Goal: Transaction & Acquisition: Purchase product/service

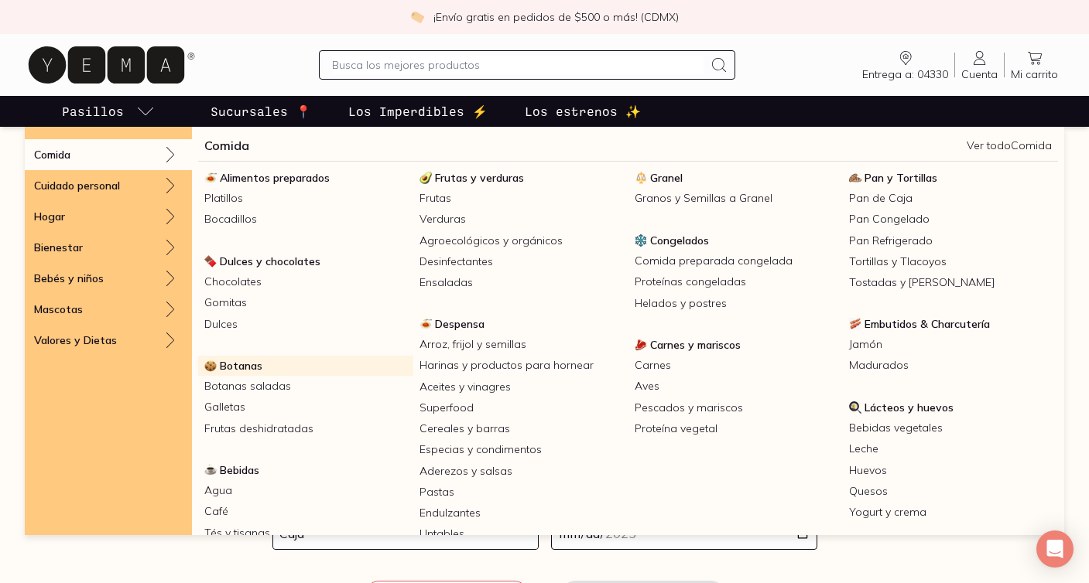
click at [244, 361] on span "Botanas" at bounding box center [241, 366] width 43 height 14
click at [254, 355] on div "Dulces y chocolates Chocolates Gomitas Dulces" at bounding box center [305, 303] width 215 height 104
click at [251, 364] on span "Botanas" at bounding box center [241, 366] width 43 height 14
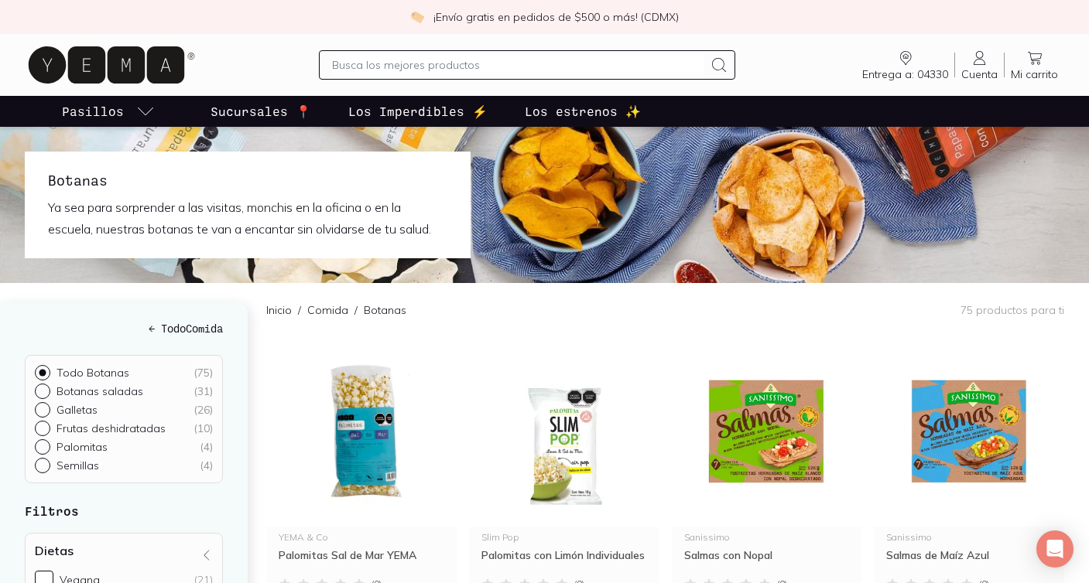
click at [255, 337] on div "← Todo Comida Todo Botanas ( 75 ) Botanas saladas ( 31 ) Galletas ( 26 ) Frutas…" at bounding box center [133, 515] width 266 height 427
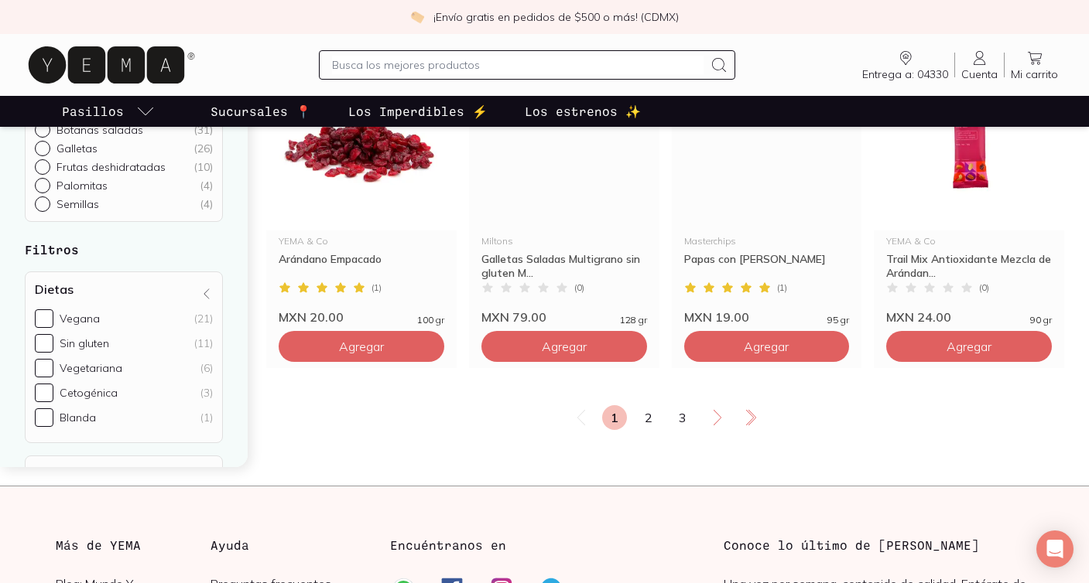
scroll to position [2692, 0]
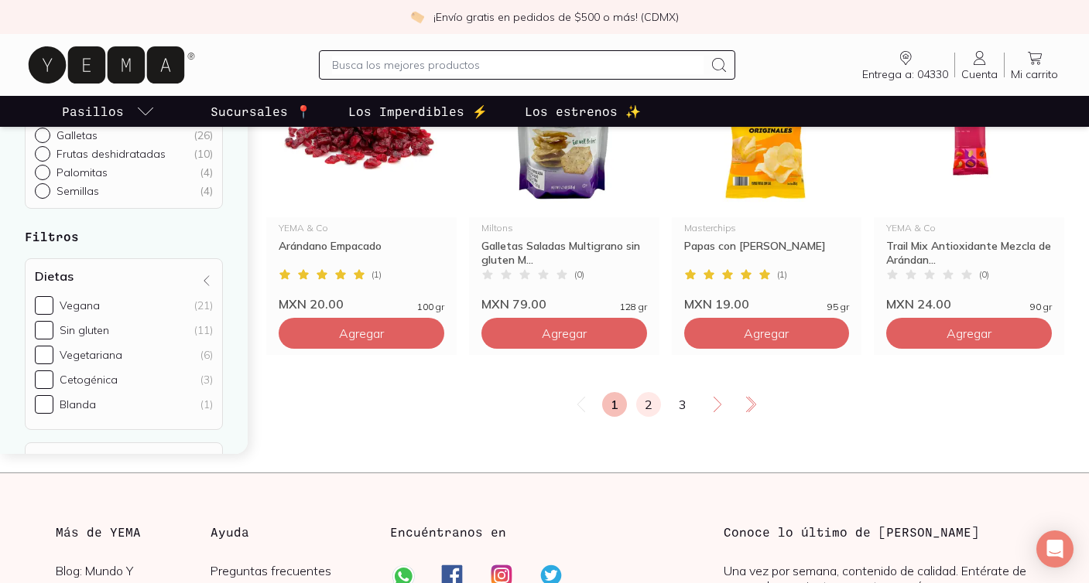
click at [644, 403] on link "2" at bounding box center [648, 404] width 25 height 25
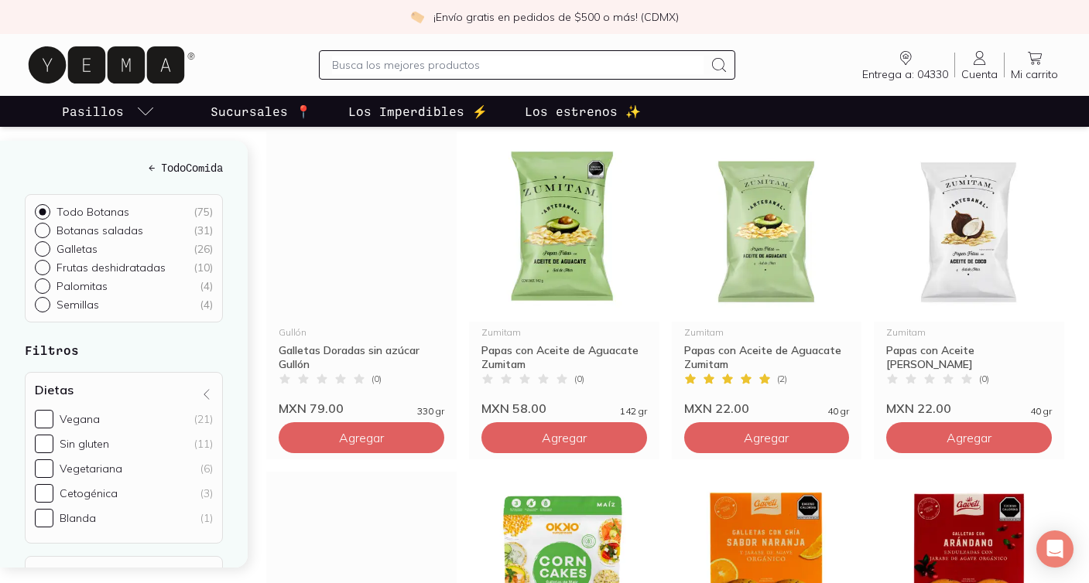
scroll to position [1238, 0]
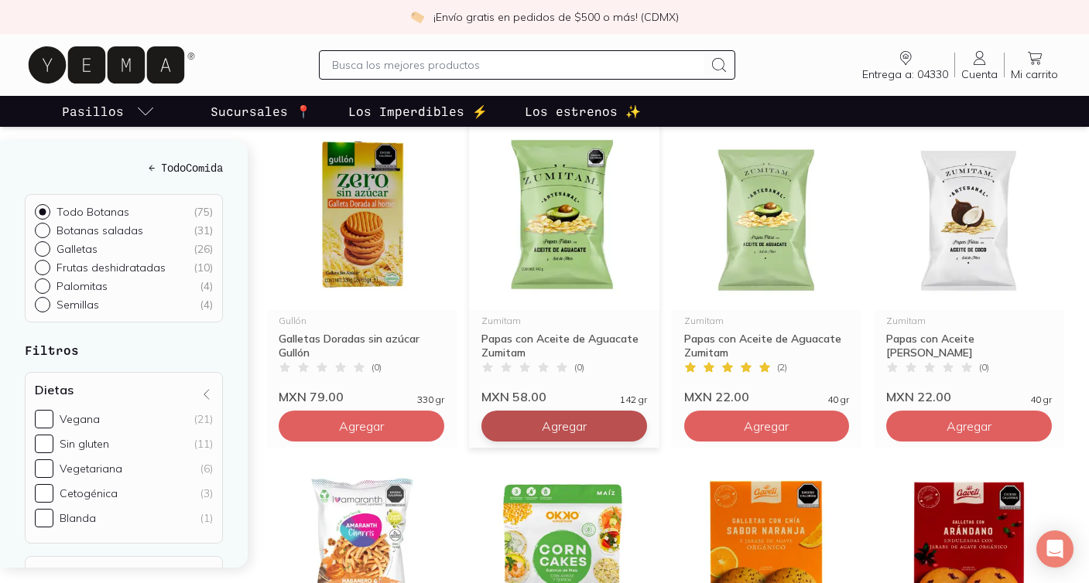
click at [549, 422] on span "Agregar" at bounding box center [564, 426] width 45 height 15
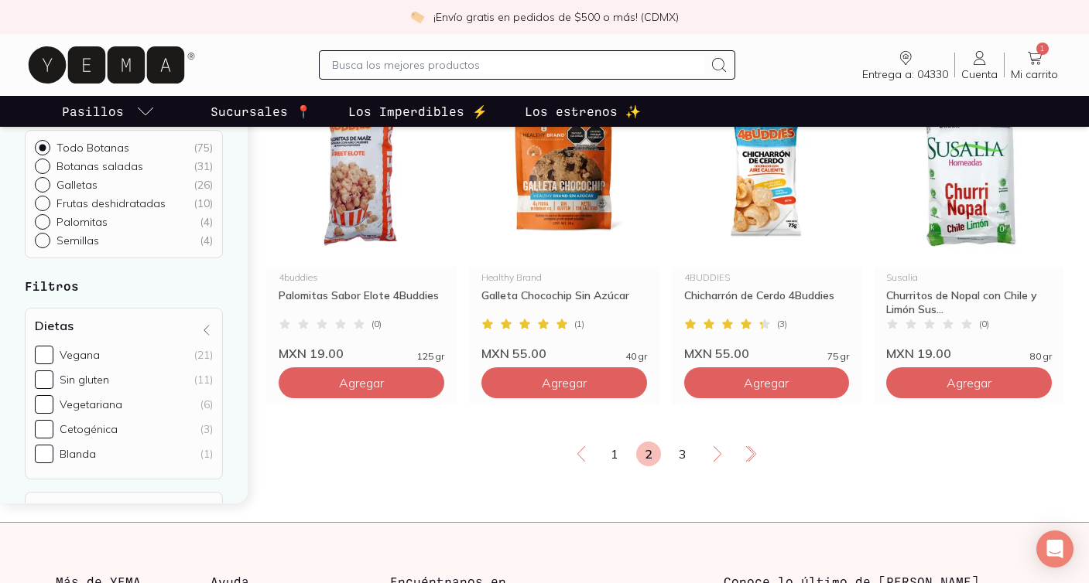
scroll to position [2661, 0]
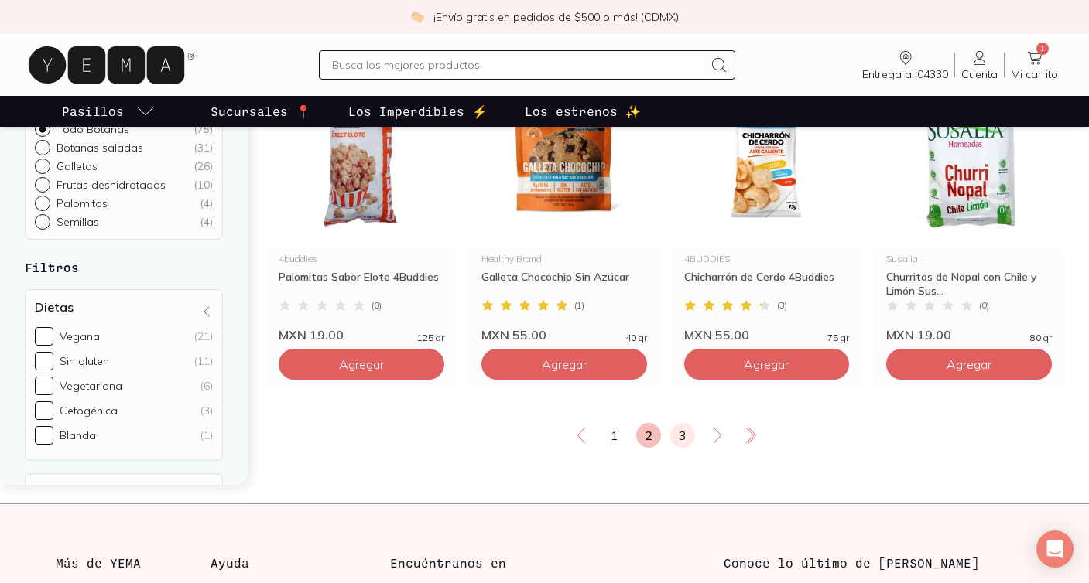
click at [683, 429] on link "3" at bounding box center [682, 435] width 25 height 25
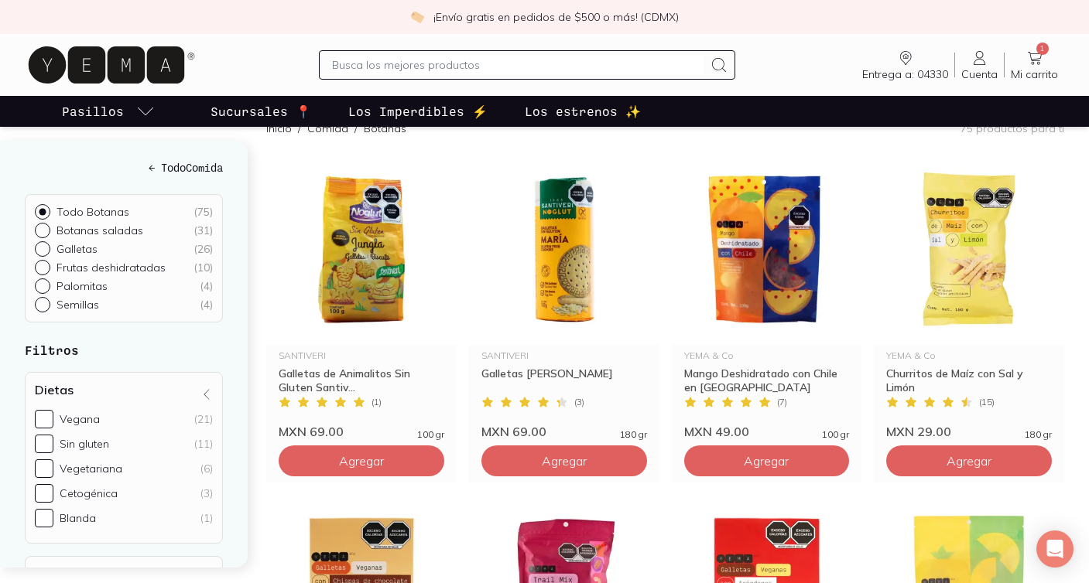
scroll to position [248, 0]
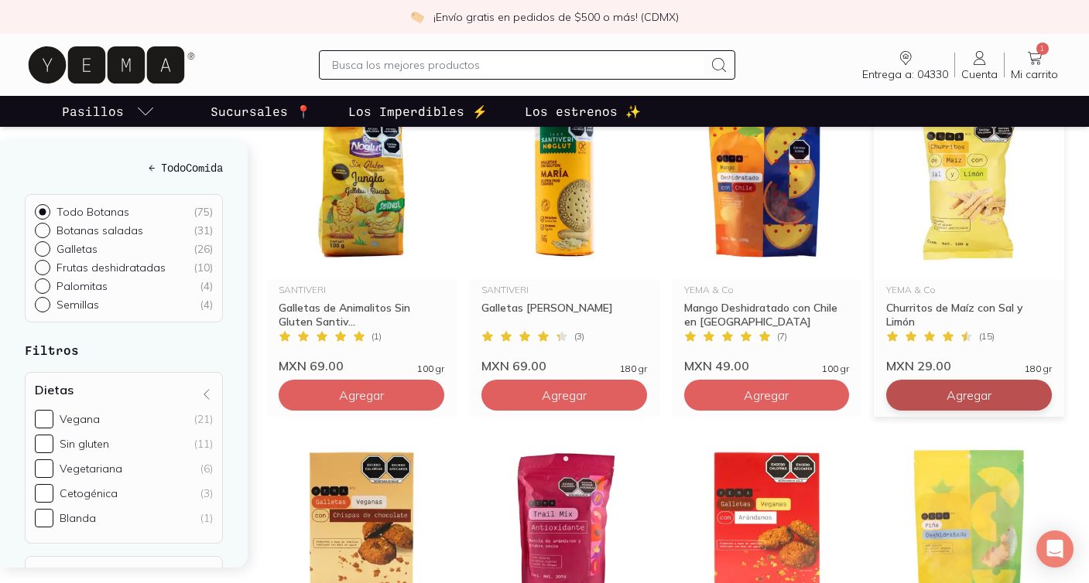
click at [963, 395] on span "Agregar" at bounding box center [968, 395] width 45 height 15
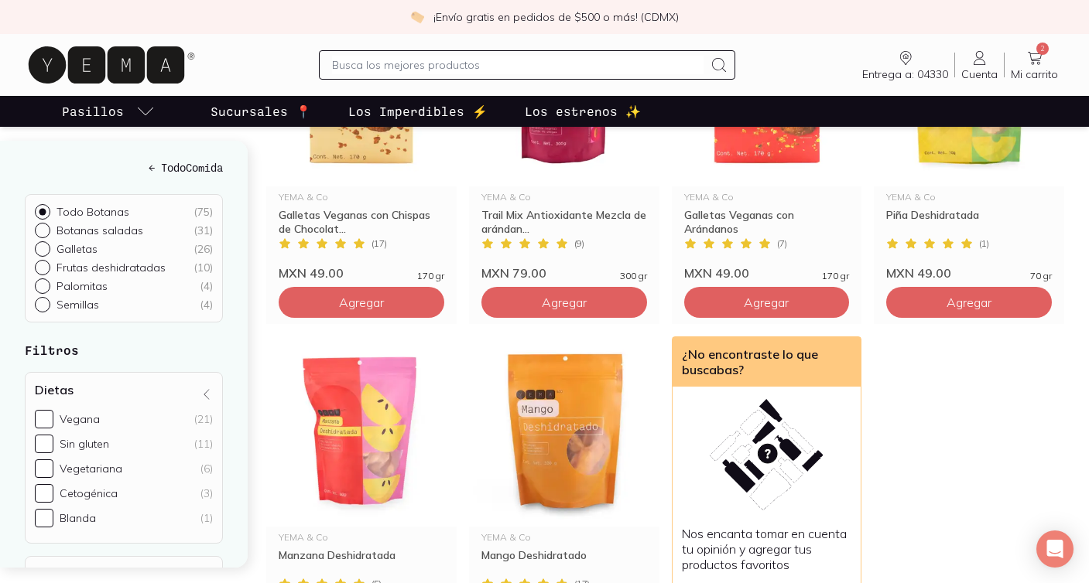
scroll to position [712, 0]
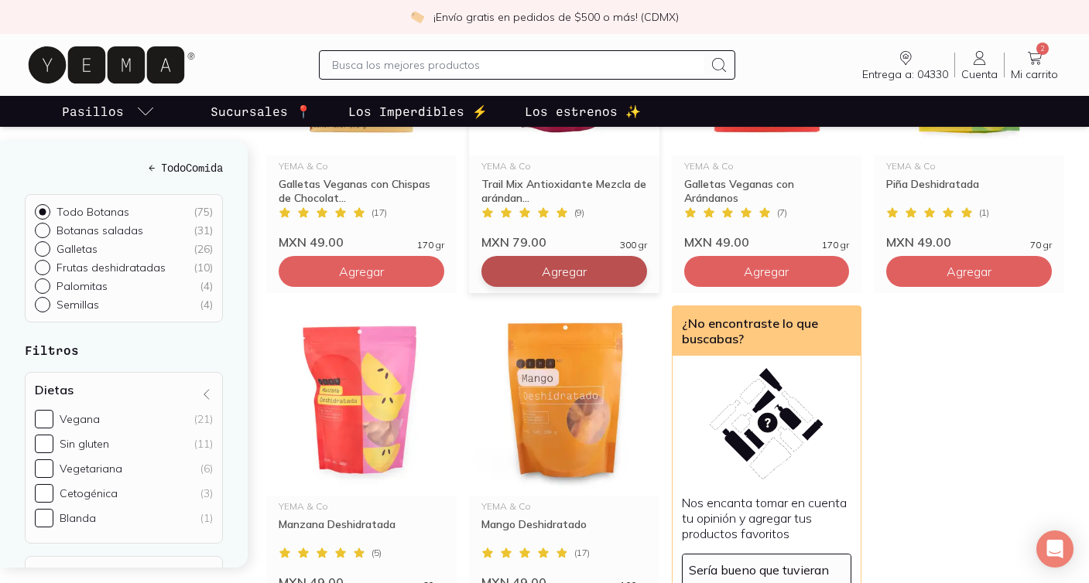
click at [577, 272] on span "Agregar" at bounding box center [564, 271] width 45 height 15
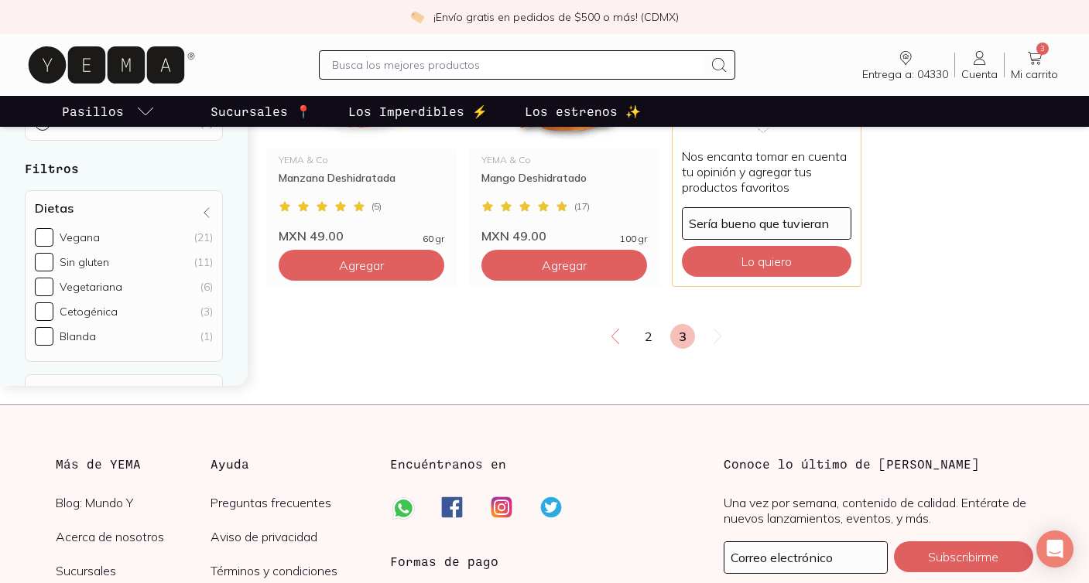
scroll to position [1114, 0]
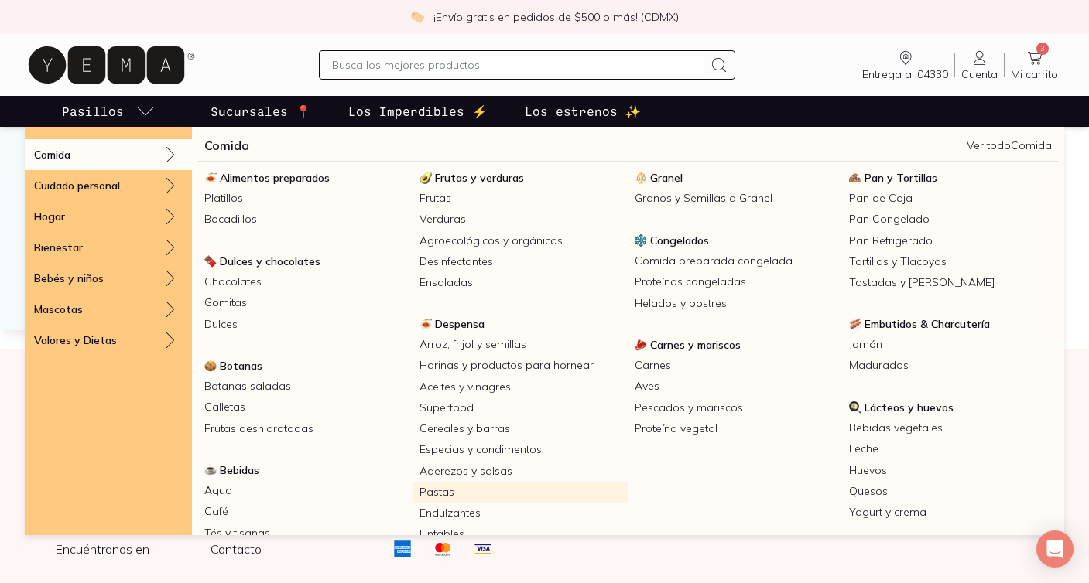
click at [464, 498] on link "Pastas" at bounding box center [520, 492] width 215 height 21
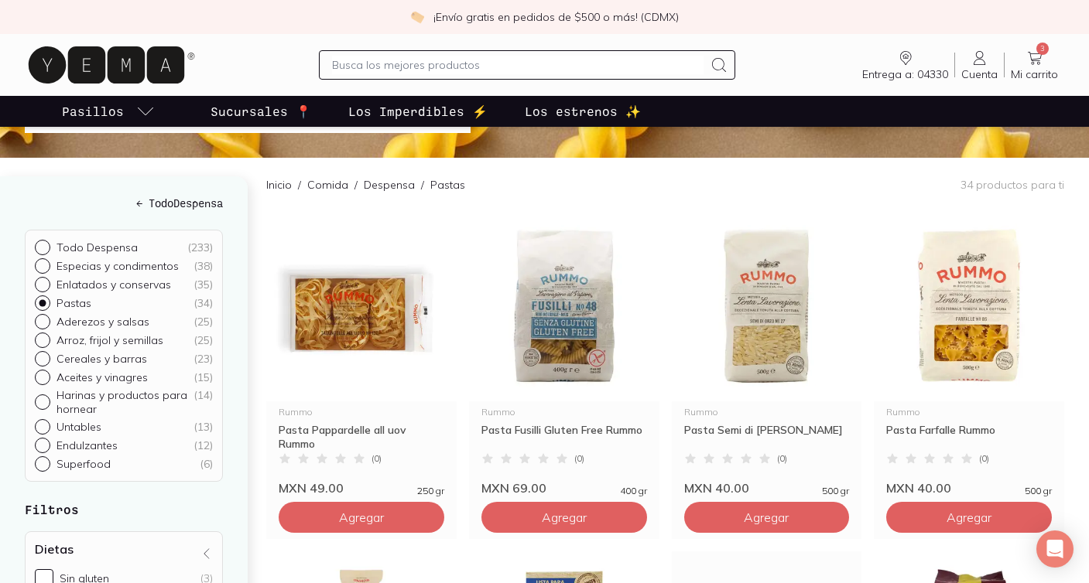
scroll to position [155, 0]
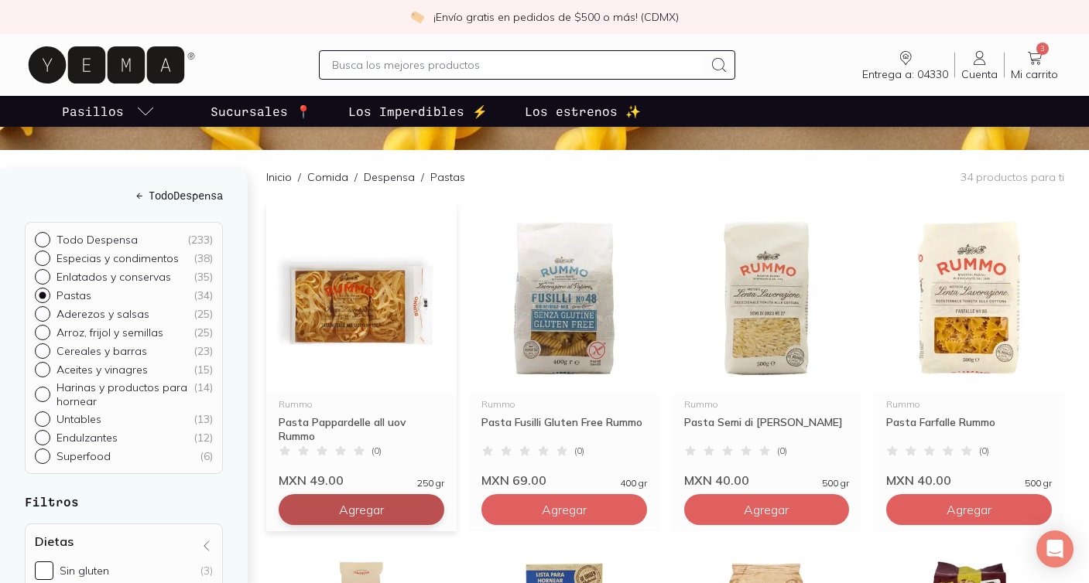
click at [375, 502] on span "Agregar" at bounding box center [361, 509] width 45 height 15
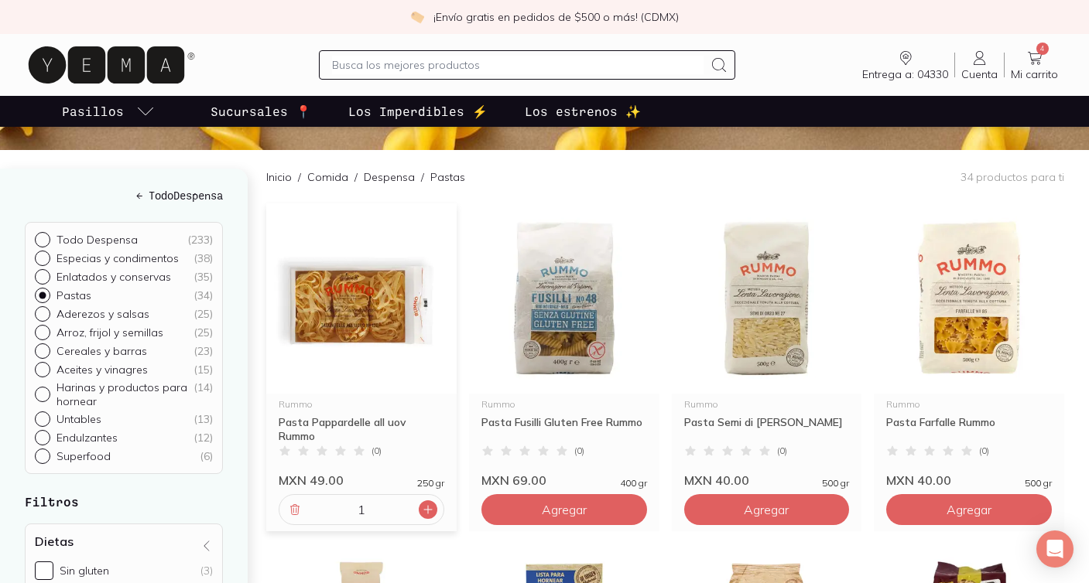
click at [424, 504] on icon at bounding box center [428, 510] width 12 height 12
type input "2"
click at [466, 60] on input "text" at bounding box center [517, 65] width 371 height 19
type input "sardinas"
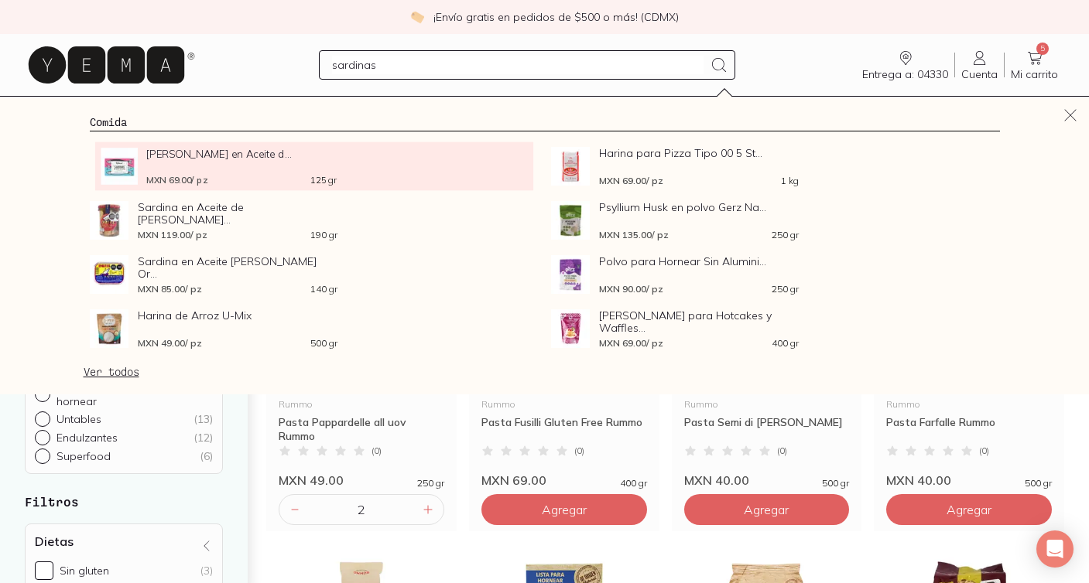
click at [179, 159] on span "Sardina Deshuesada en Aceite d..." at bounding box center [241, 154] width 190 height 12
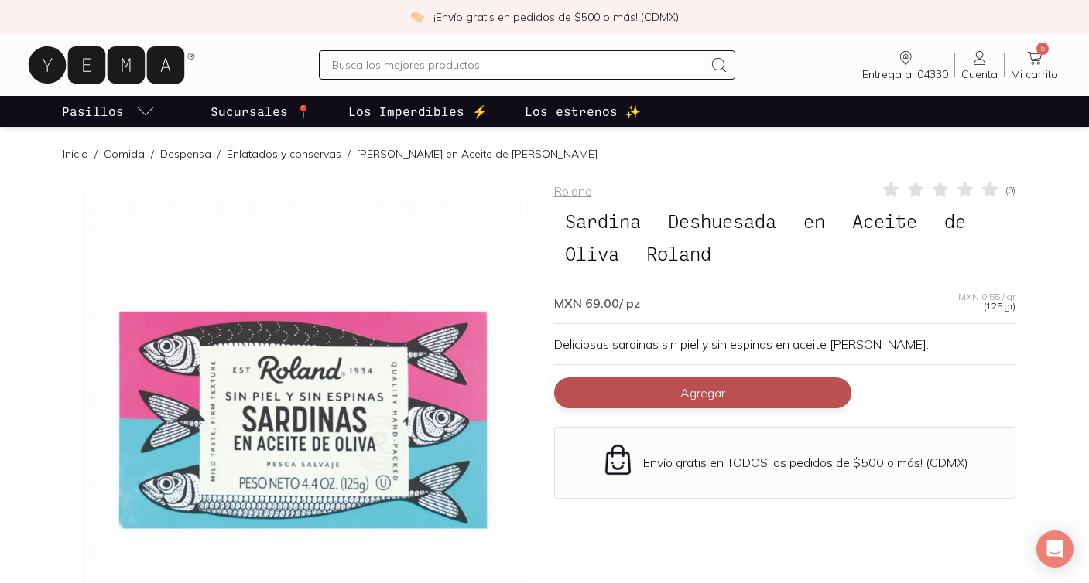
click at [645, 388] on button "Agregar" at bounding box center [702, 393] width 297 height 31
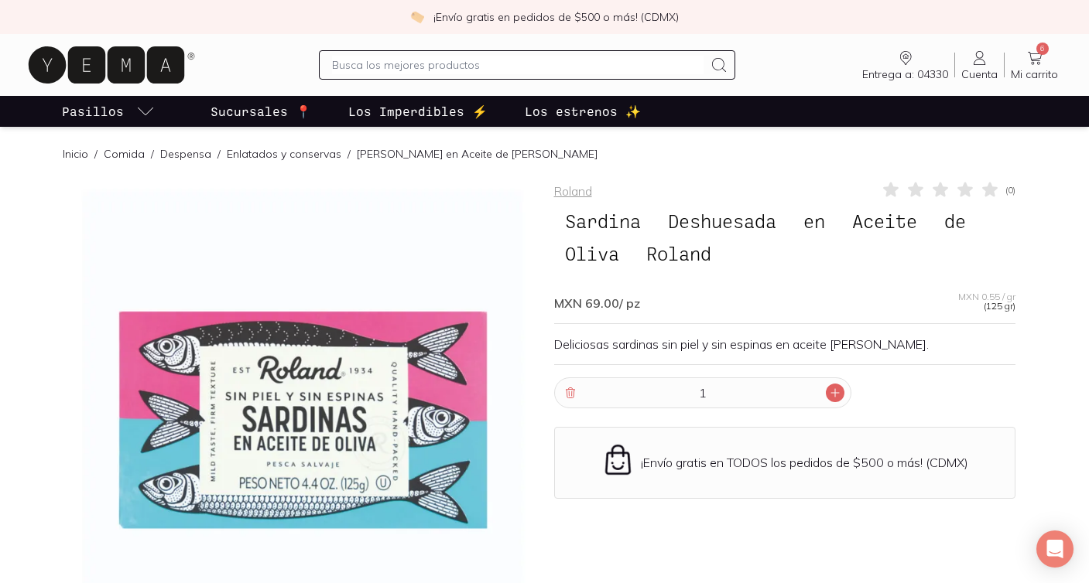
click at [836, 398] on icon at bounding box center [835, 393] width 12 height 12
type input "2"
click at [535, 67] on input "text" at bounding box center [517, 65] width 371 height 19
click at [655, 69] on input "text" at bounding box center [517, 65] width 371 height 19
